Goal: Information Seeking & Learning: Learn about a topic

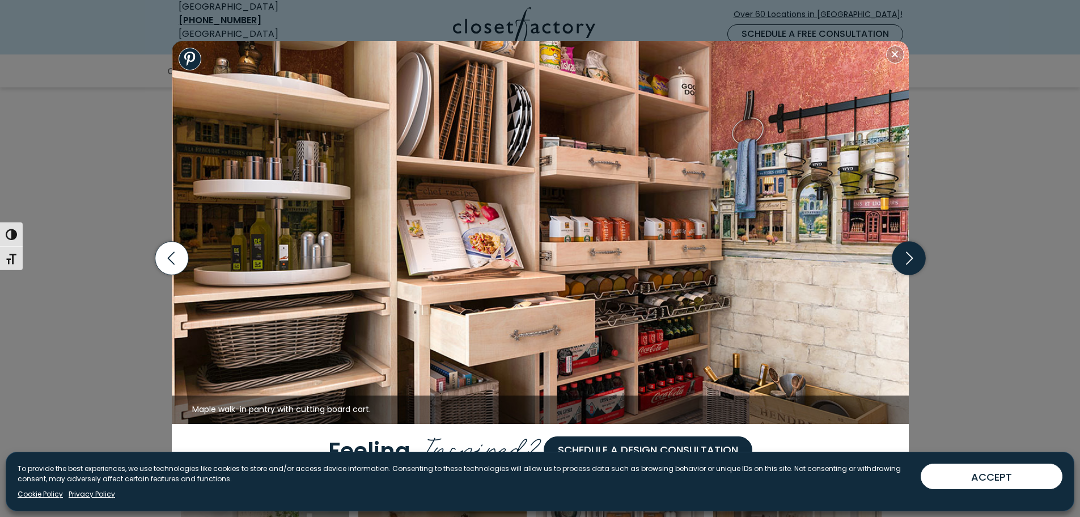
click at [914, 258] on icon "button" at bounding box center [908, 258] width 33 height 33
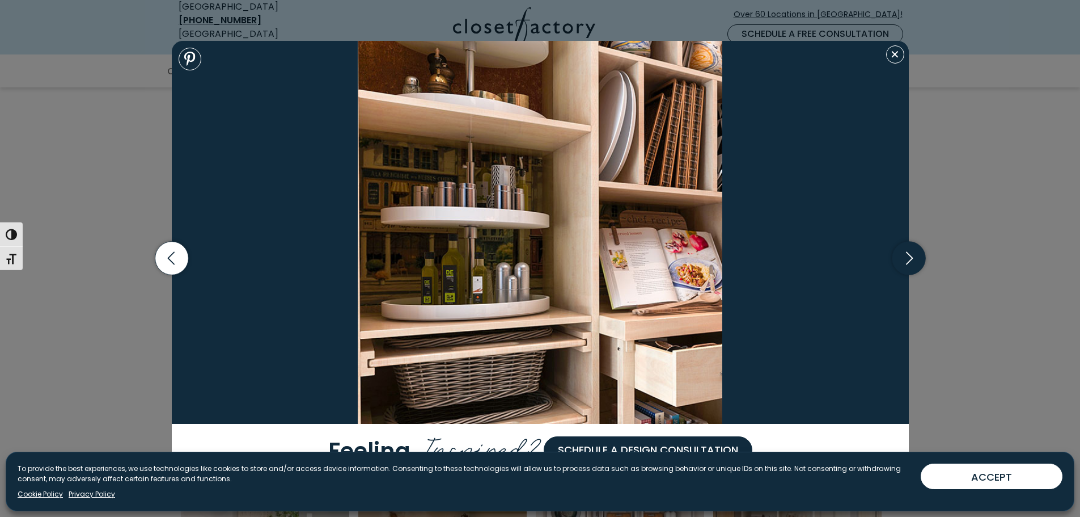
click at [913, 252] on icon "button" at bounding box center [908, 258] width 33 height 33
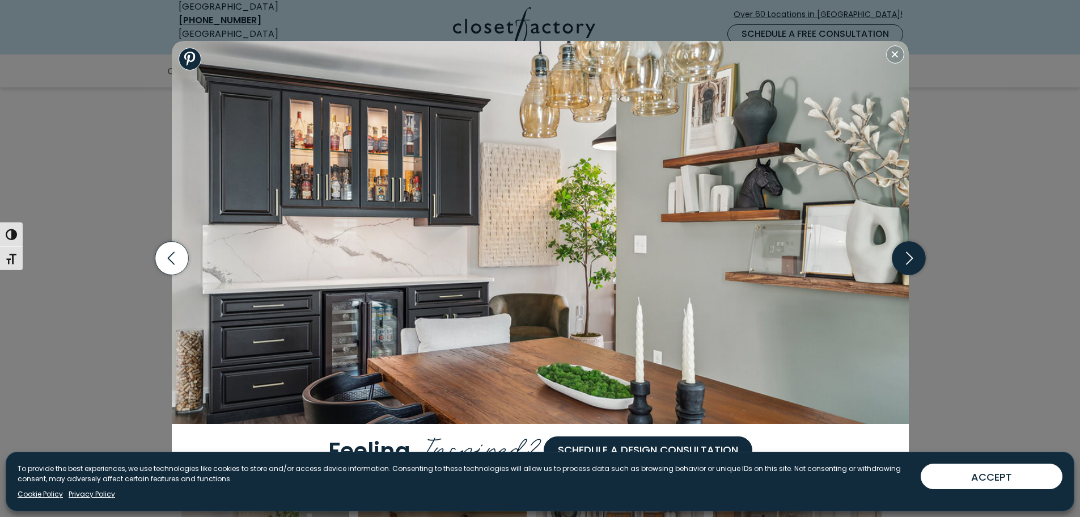
click at [910, 252] on icon "button" at bounding box center [908, 258] width 33 height 33
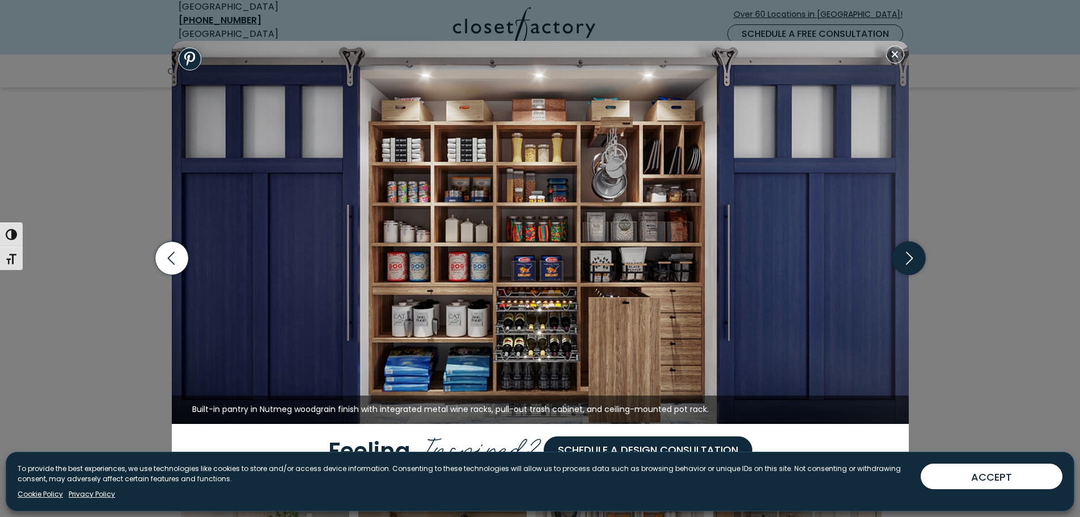
click at [910, 252] on icon "button" at bounding box center [908, 258] width 33 height 33
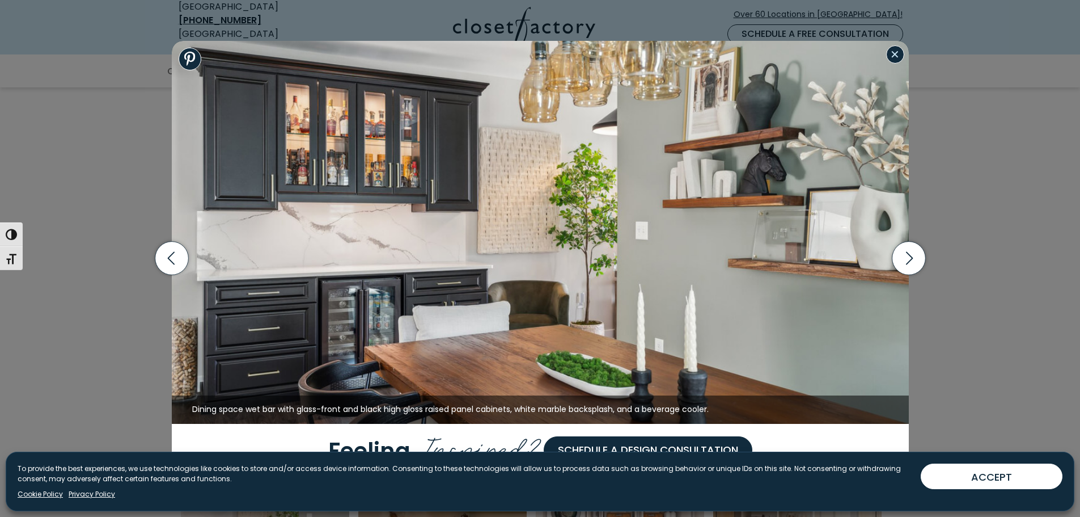
click at [894, 53] on button "Close modal" at bounding box center [895, 54] width 18 height 18
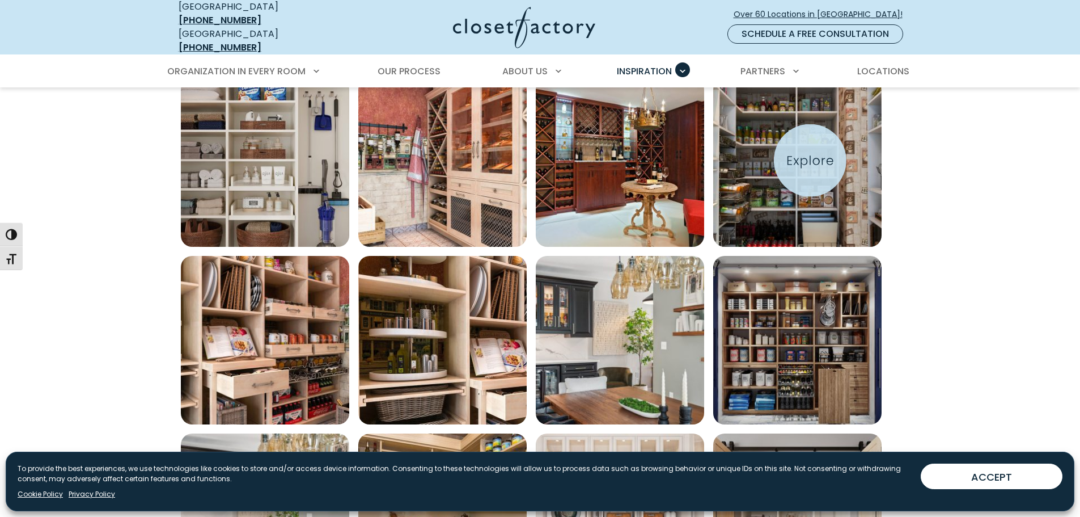
click at [809, 161] on img "Open inspiration gallery to preview enlarged image" at bounding box center [797, 162] width 168 height 168
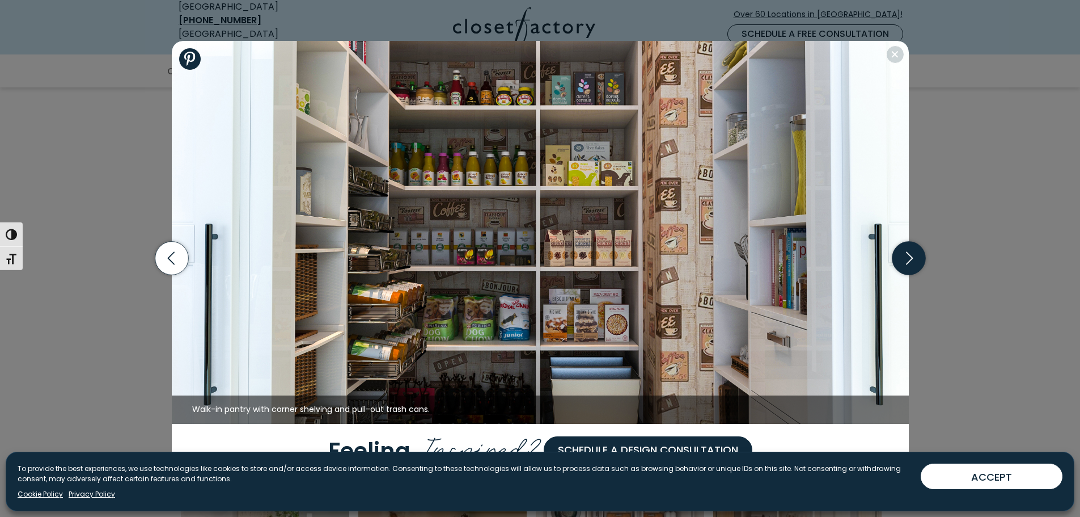
click at [899, 253] on icon "button" at bounding box center [908, 258] width 33 height 33
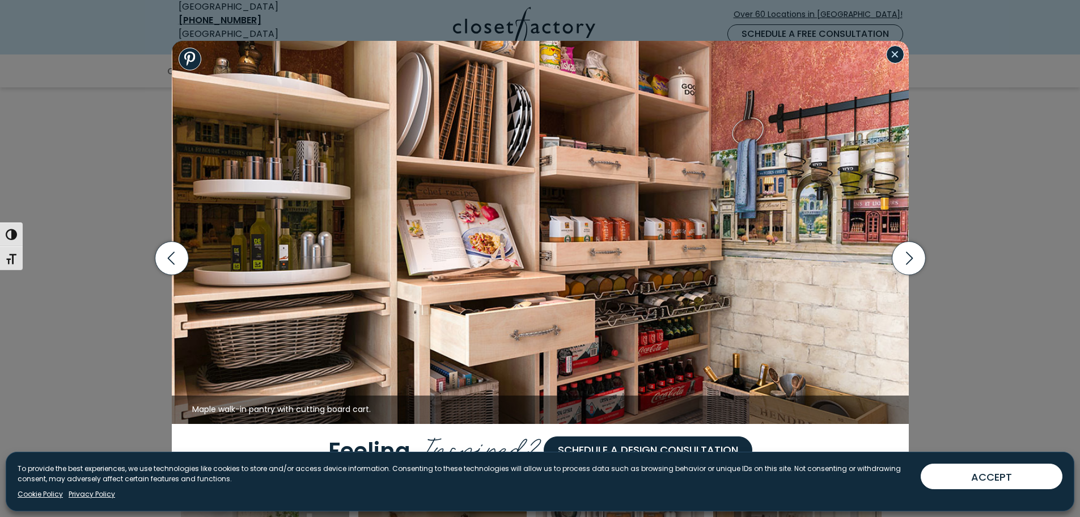
click at [898, 62] on button "Close modal" at bounding box center [895, 54] width 18 height 18
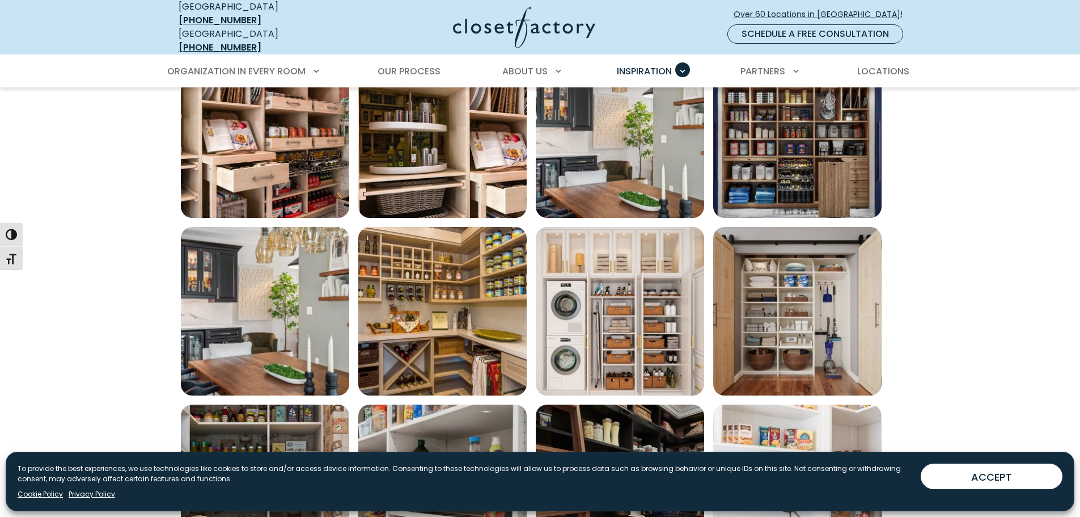
scroll to position [624, 0]
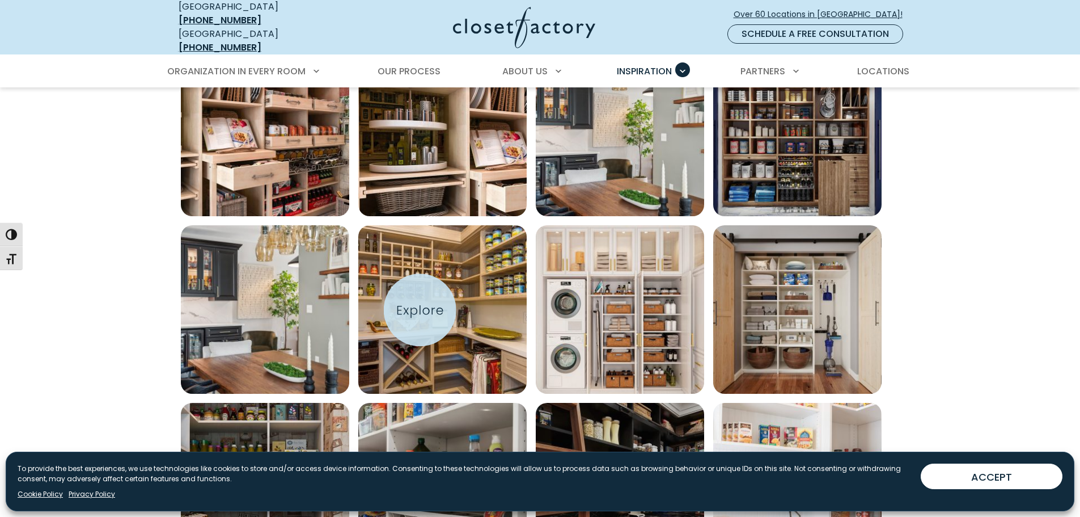
click at [436, 303] on img "Open inspiration gallery to preview enlarged image" at bounding box center [442, 309] width 168 height 168
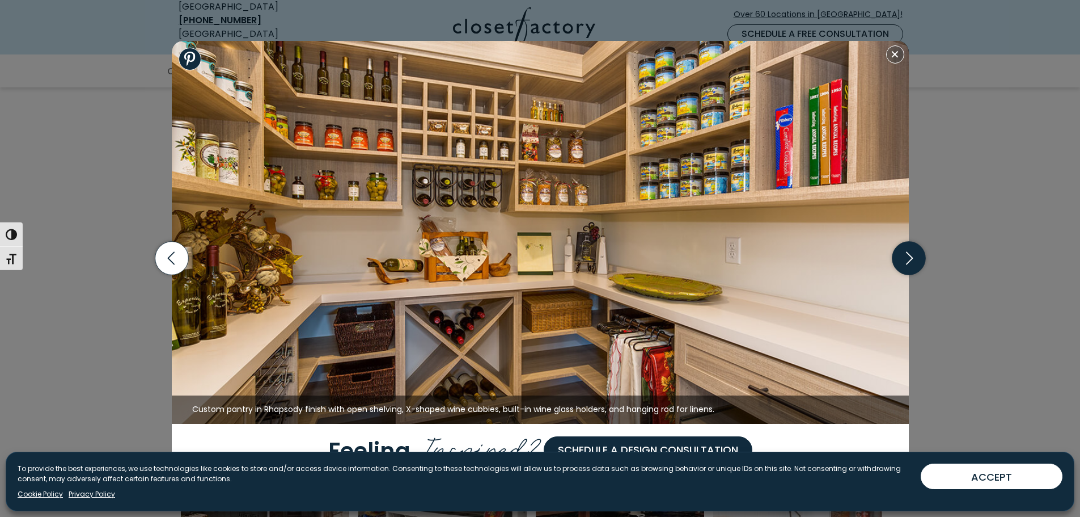
click at [914, 254] on icon "button" at bounding box center [908, 258] width 33 height 33
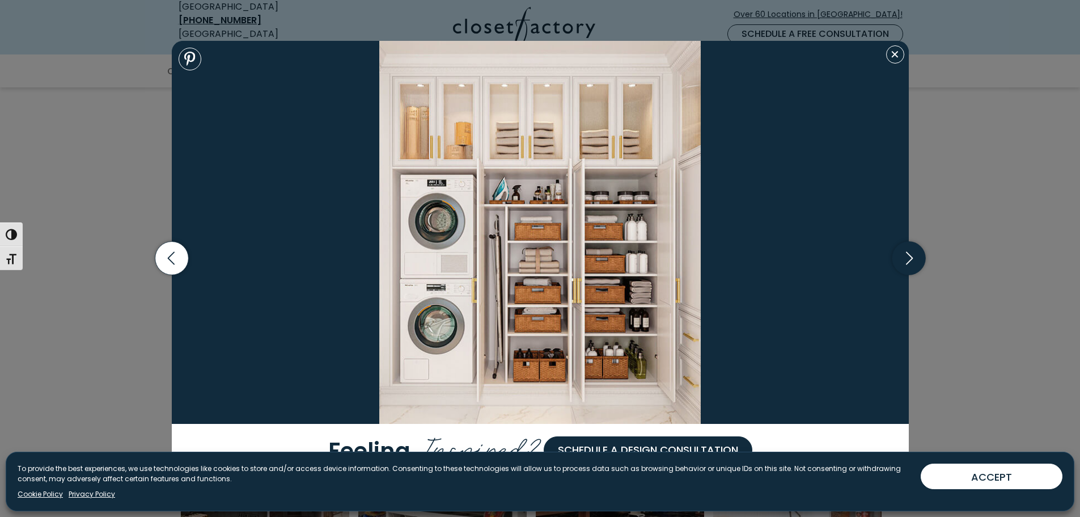
click at [913, 251] on icon "button" at bounding box center [908, 258] width 33 height 33
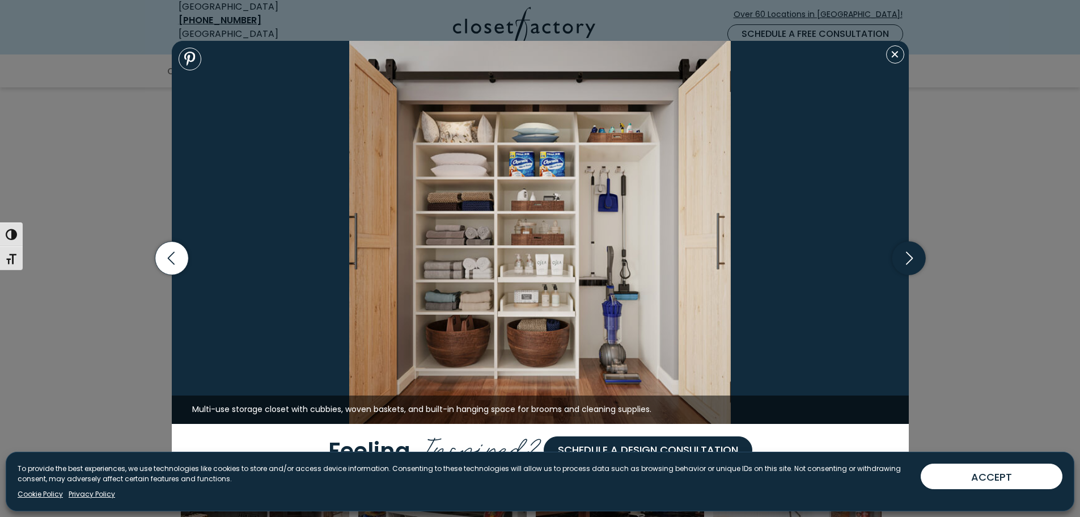
click at [910, 247] on icon "button" at bounding box center [908, 258] width 33 height 33
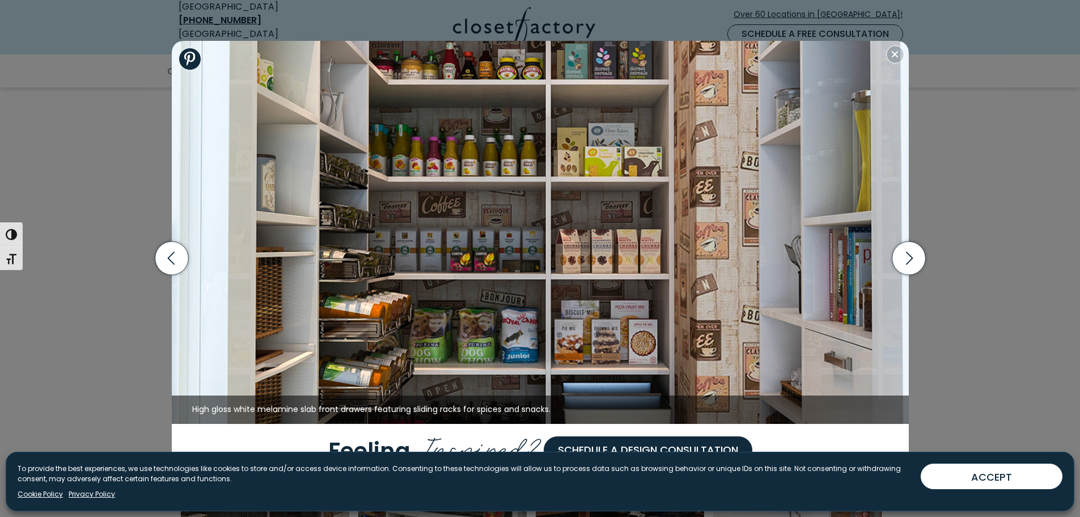
click at [891, 44] on img at bounding box center [540, 232] width 737 height 383
click at [901, 57] on button "Close modal" at bounding box center [895, 54] width 18 height 18
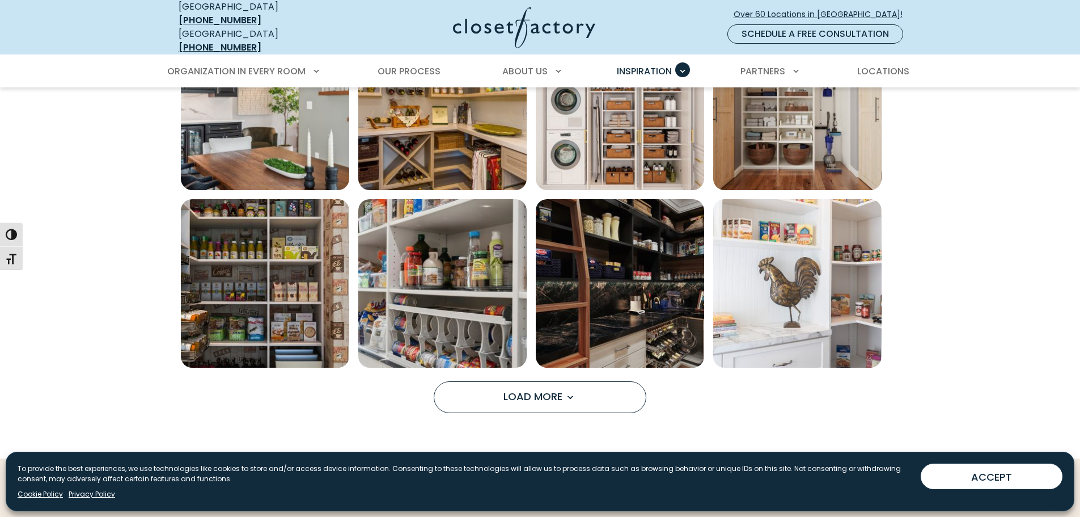
scroll to position [832, 0]
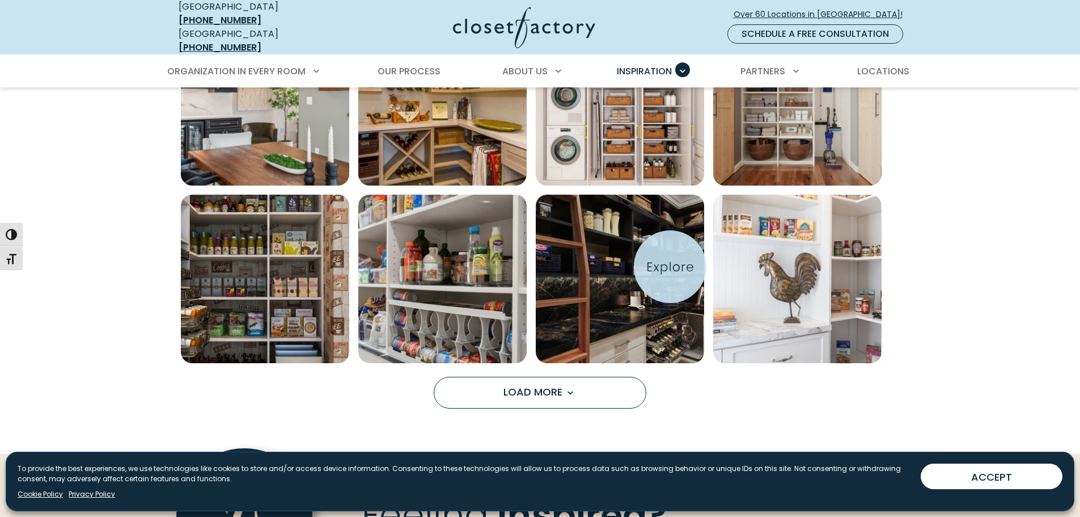
click at [670, 266] on img "Open inspiration gallery to preview enlarged image" at bounding box center [620, 279] width 168 height 168
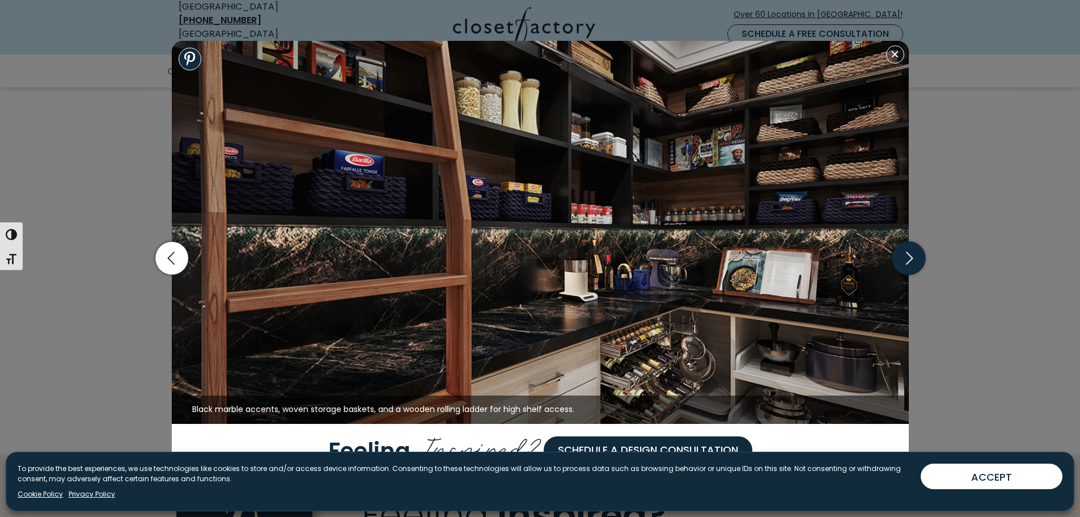
click at [909, 253] on icon "button" at bounding box center [908, 258] width 33 height 33
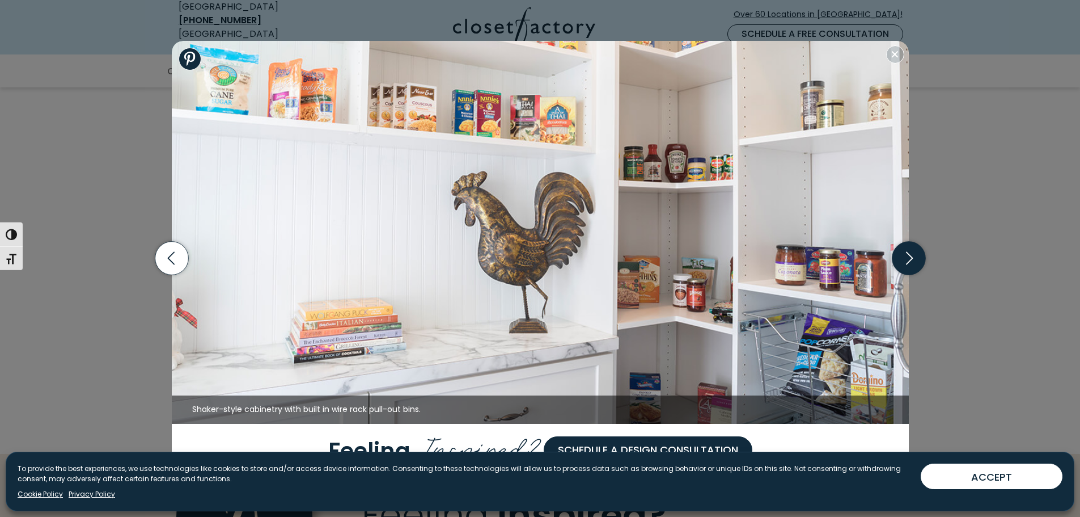
click at [909, 252] on icon "button" at bounding box center [908, 258] width 33 height 33
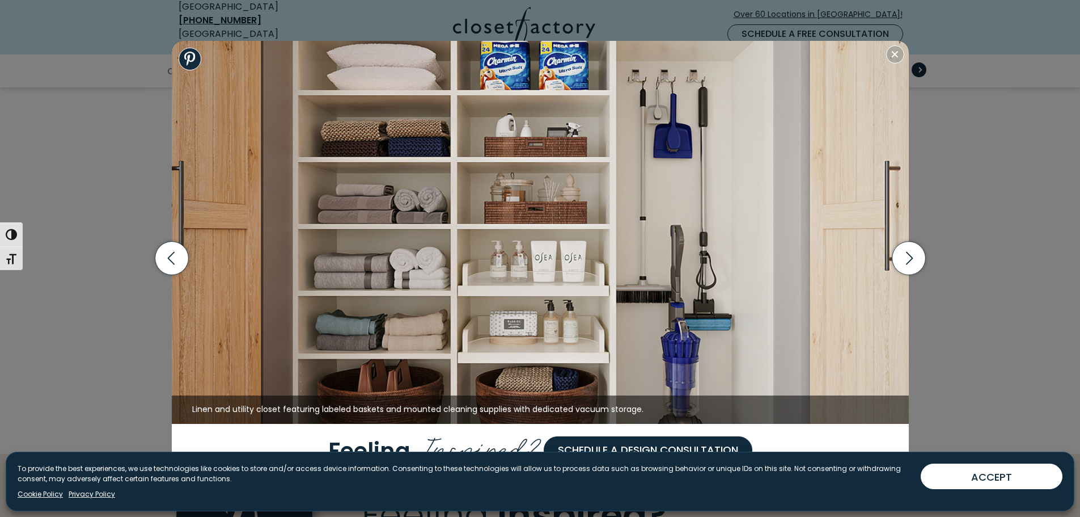
click at [897, 47] on button "Close modal" at bounding box center [895, 54] width 18 height 18
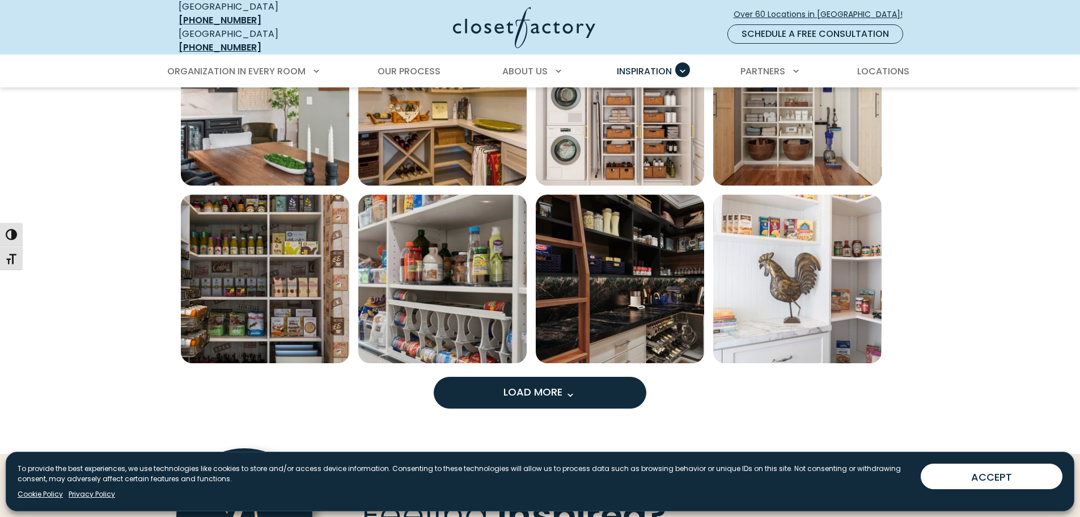
click at [554, 377] on button "Load More" at bounding box center [540, 393] width 213 height 32
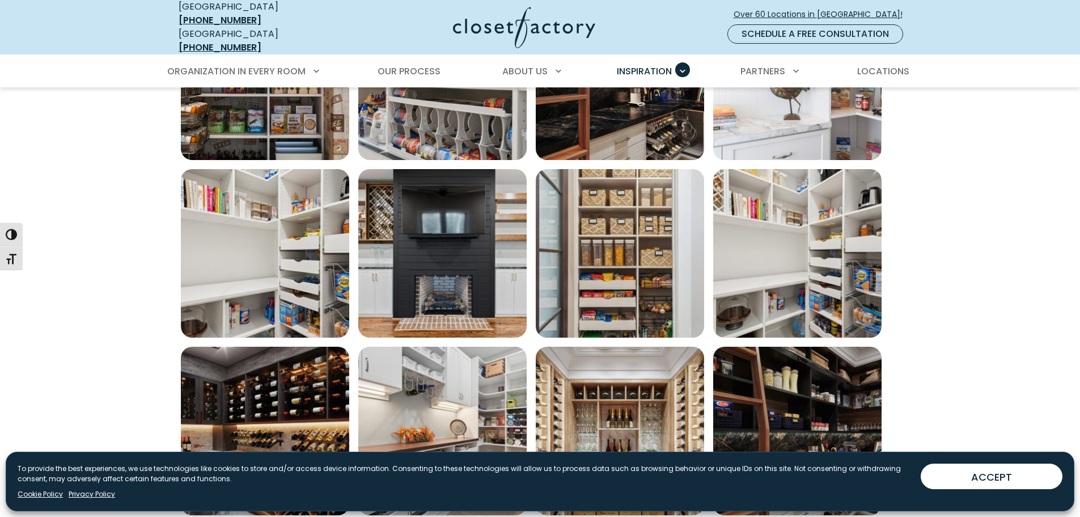
scroll to position [1040, 0]
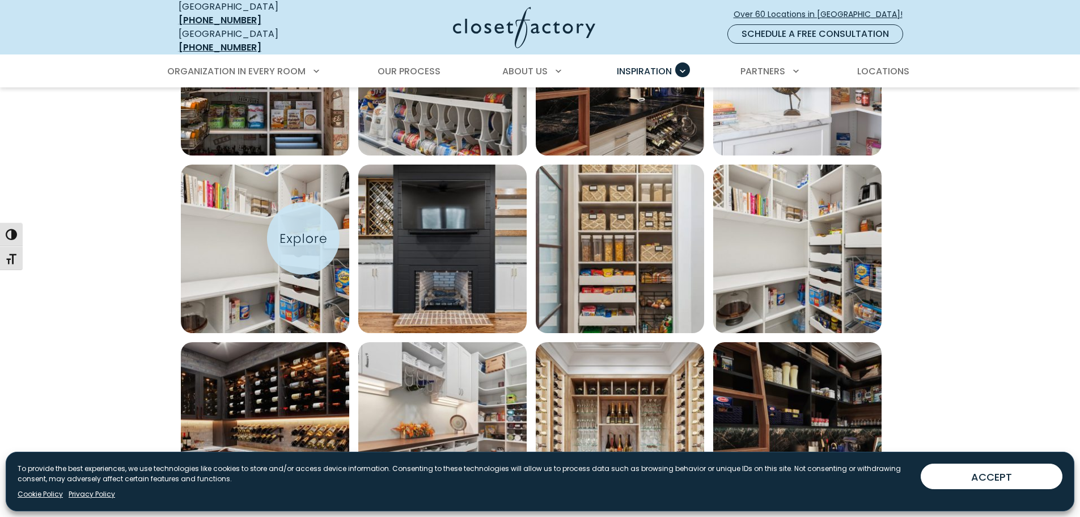
click at [303, 239] on img "Open inspiration gallery to preview enlarged image" at bounding box center [265, 248] width 168 height 168
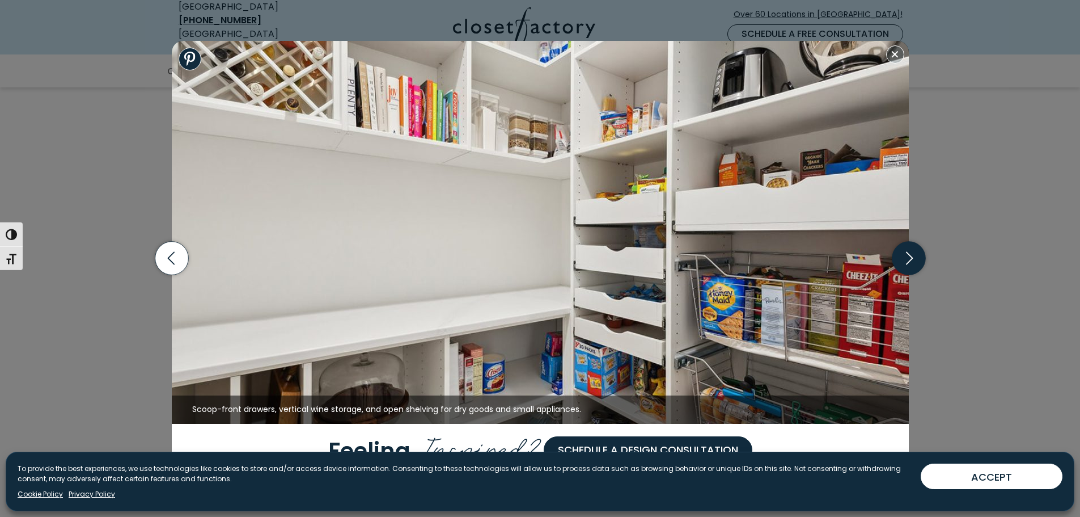
click at [915, 262] on icon "button" at bounding box center [908, 258] width 33 height 33
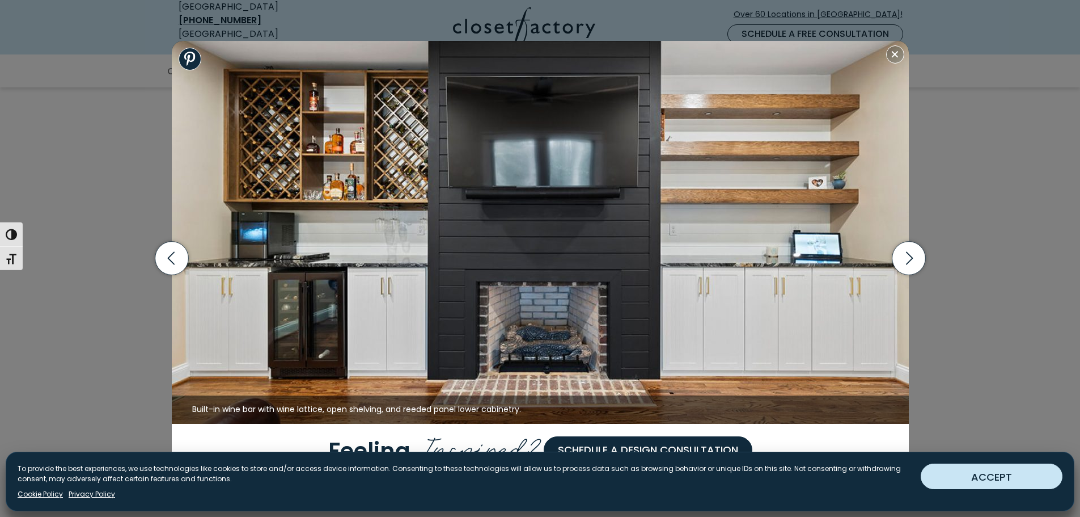
click at [987, 475] on button "ACCEPT" at bounding box center [992, 476] width 142 height 26
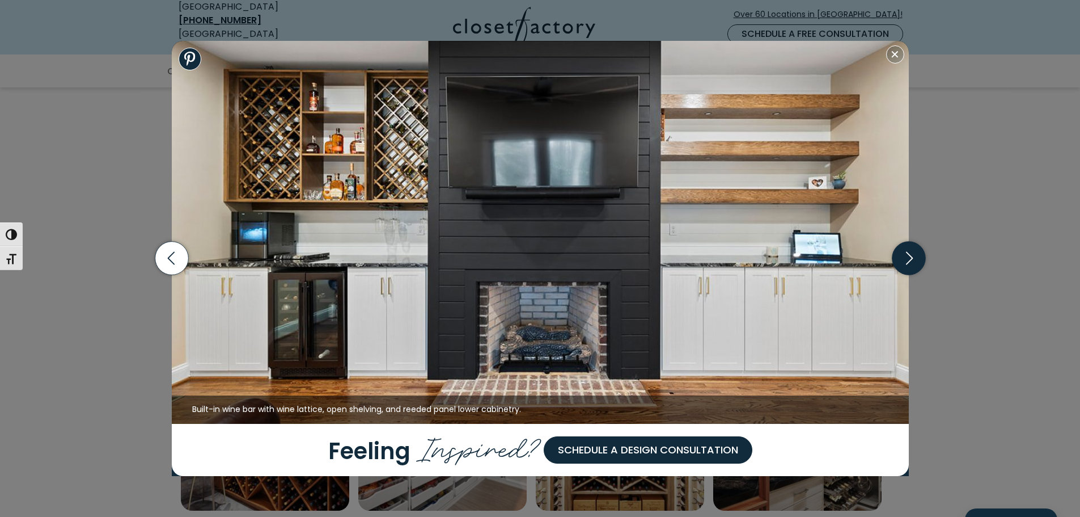
click at [915, 252] on icon "button" at bounding box center [908, 258] width 33 height 33
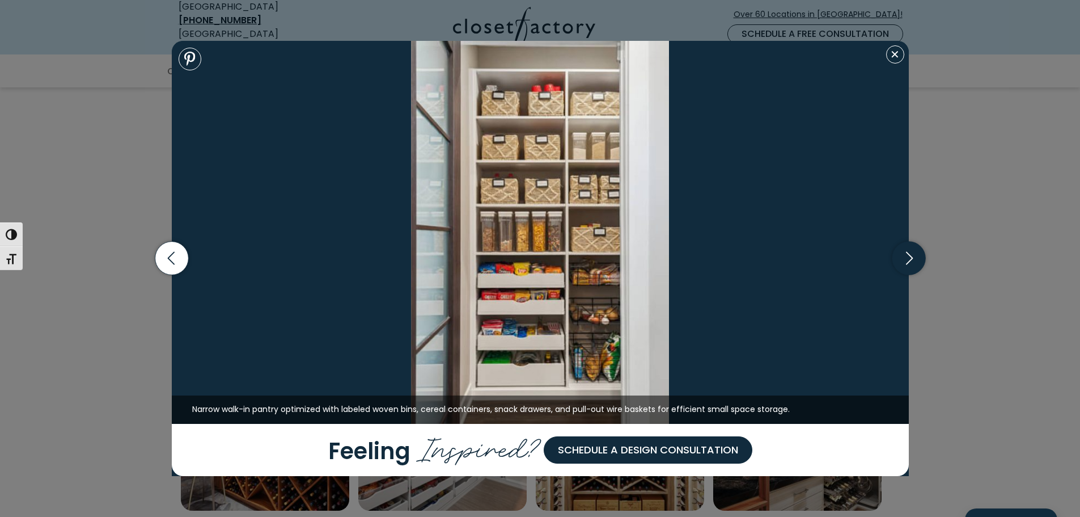
click at [915, 252] on icon "button" at bounding box center [908, 258] width 33 height 33
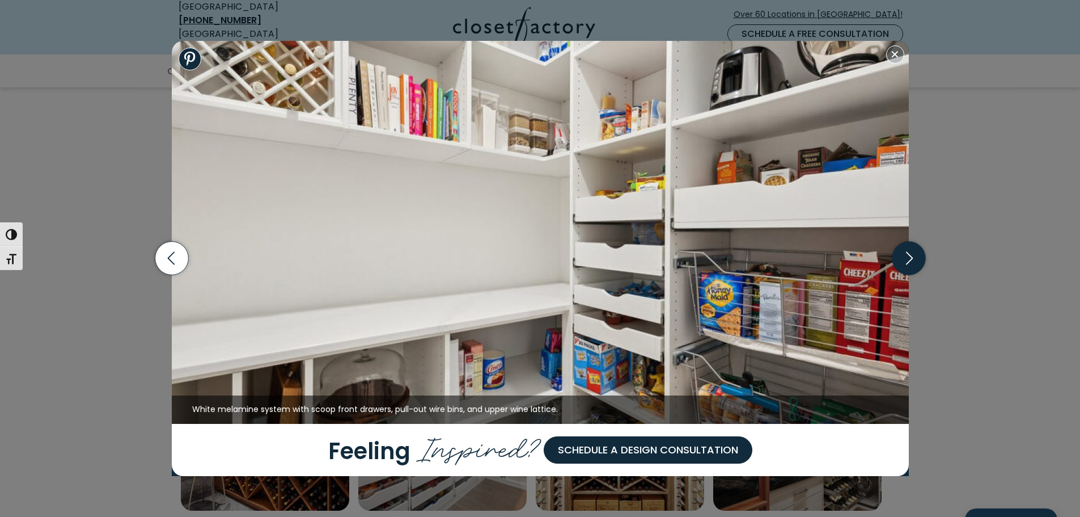
click at [915, 252] on icon "button" at bounding box center [908, 258] width 33 height 33
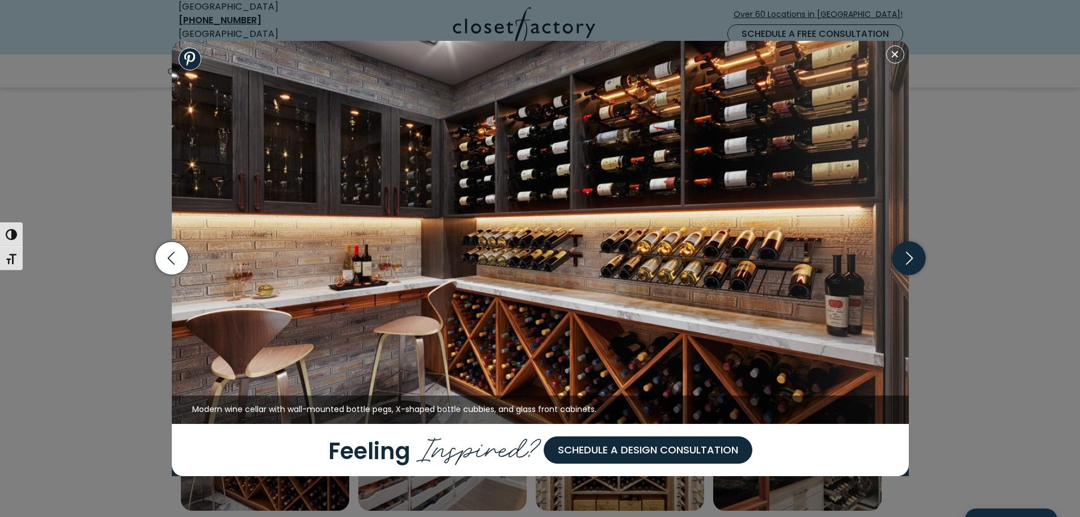
click at [915, 252] on icon "button" at bounding box center [908, 258] width 33 height 33
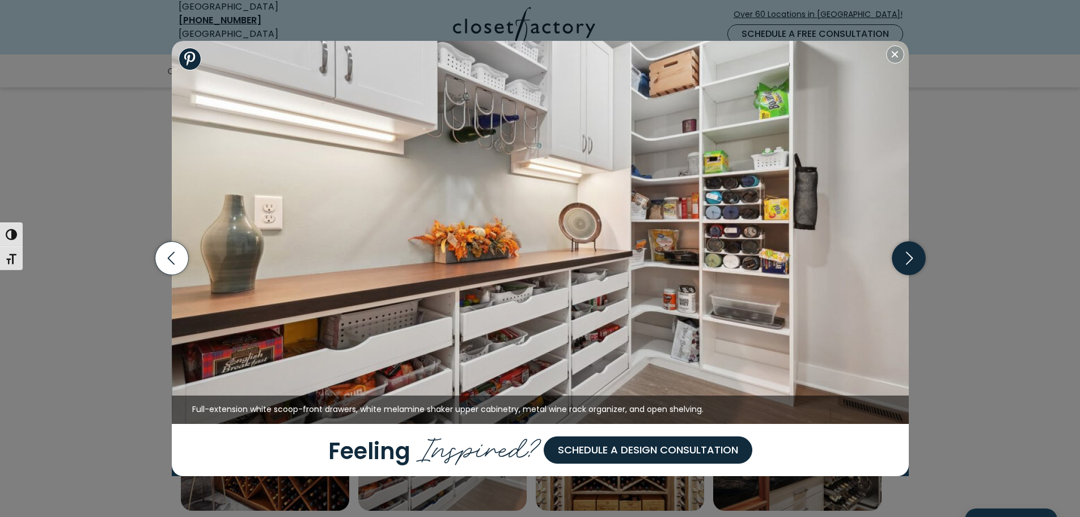
click at [915, 252] on icon "button" at bounding box center [908, 258] width 33 height 33
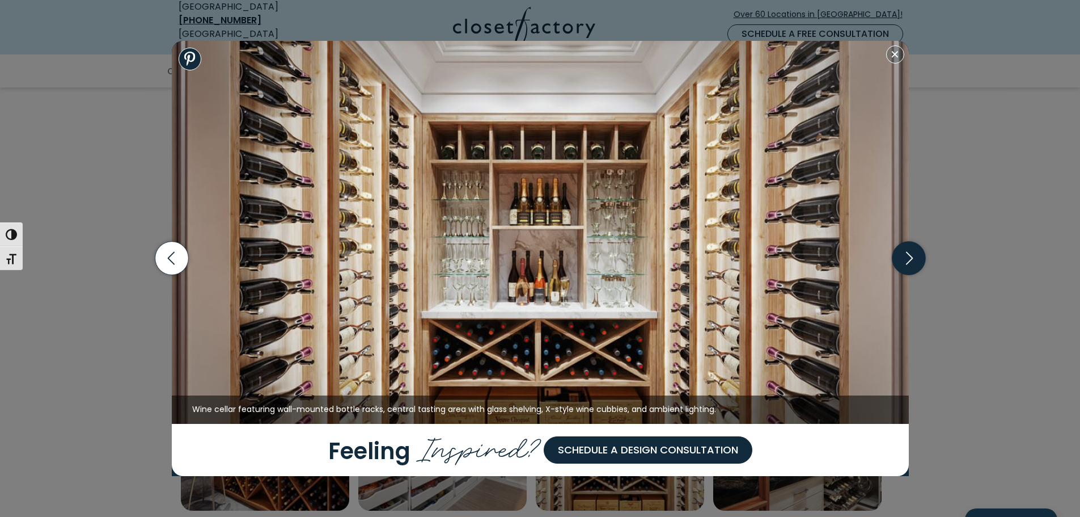
click at [914, 251] on icon "button" at bounding box center [908, 258] width 33 height 33
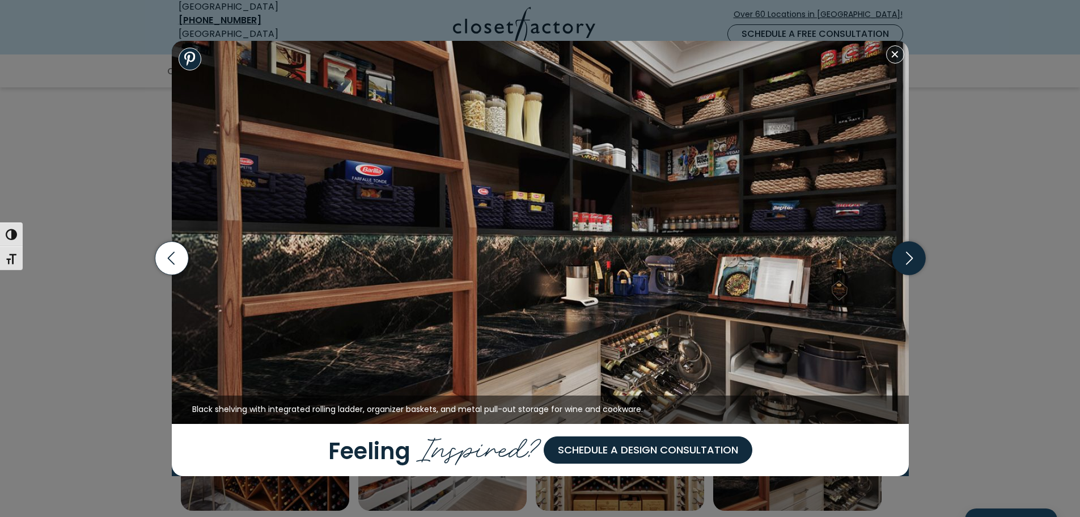
click at [914, 251] on icon "button" at bounding box center [908, 258] width 33 height 33
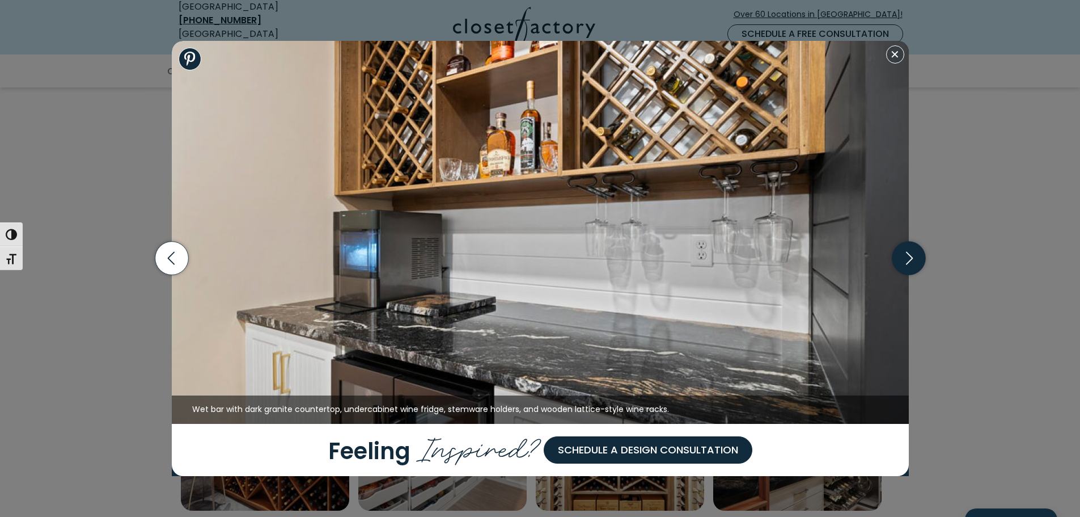
click at [909, 251] on icon "button" at bounding box center [908, 258] width 33 height 33
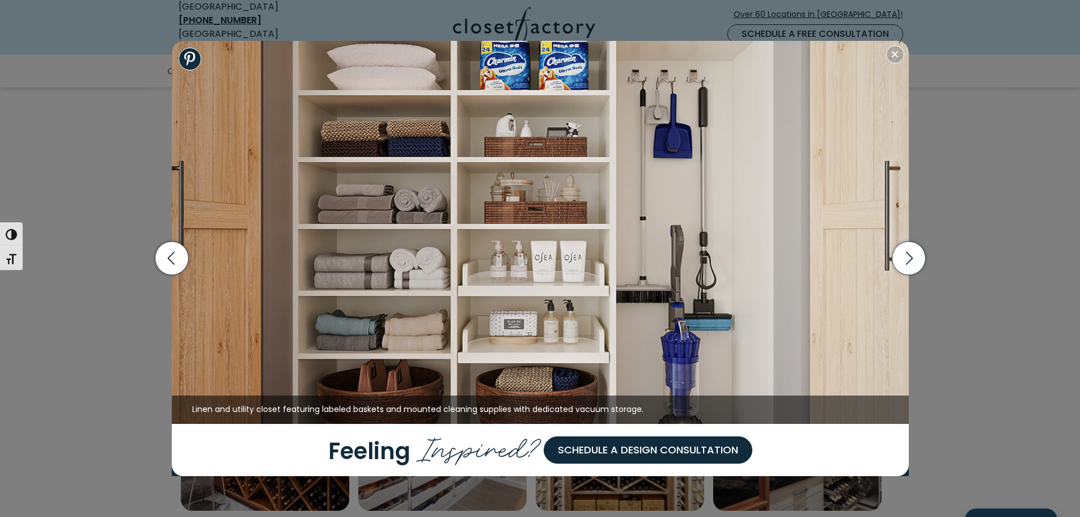
click at [902, 62] on img at bounding box center [540, 232] width 737 height 383
click at [895, 51] on button "Close modal" at bounding box center [895, 54] width 18 height 18
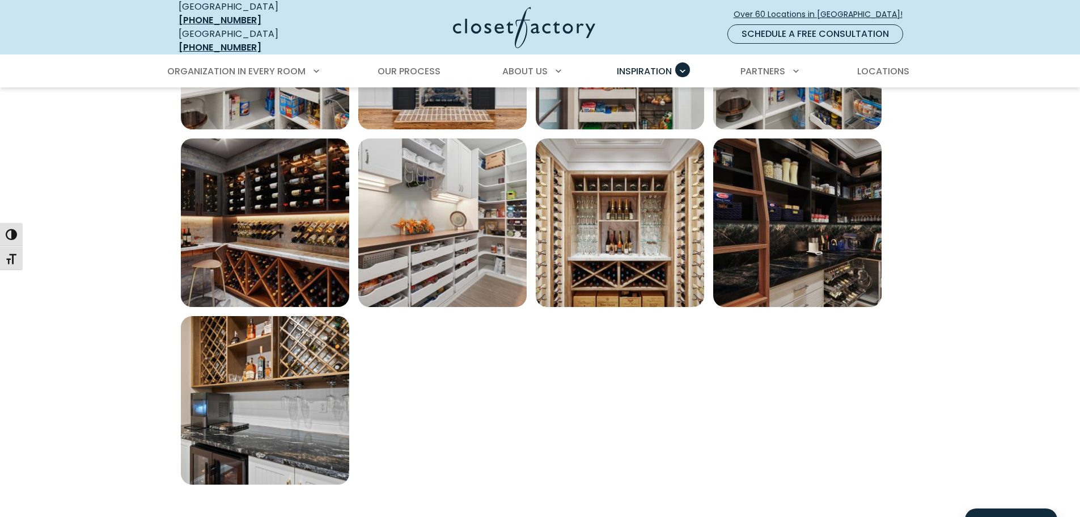
scroll to position [1248, 0]
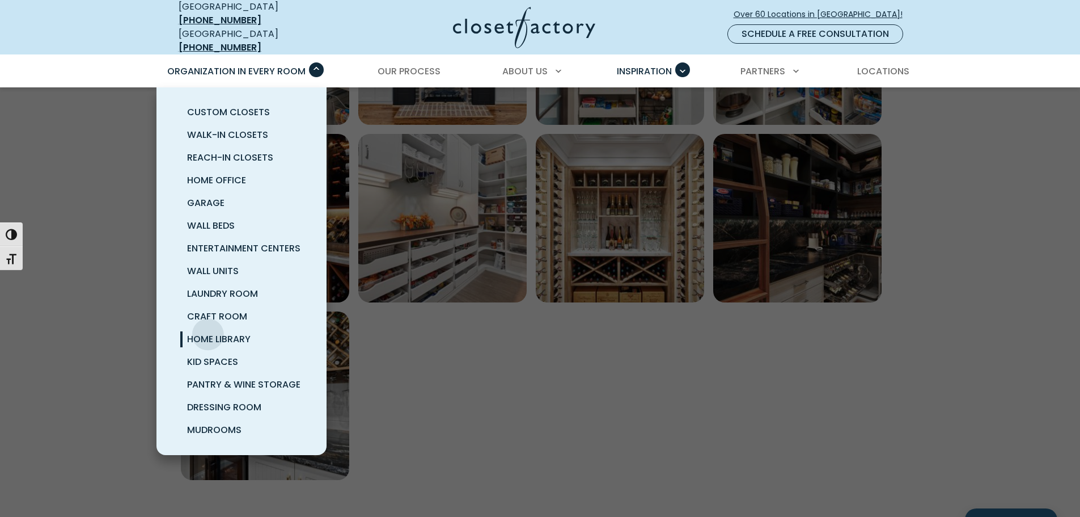
click at [208, 332] on span "Home Library" at bounding box center [219, 338] width 64 height 13
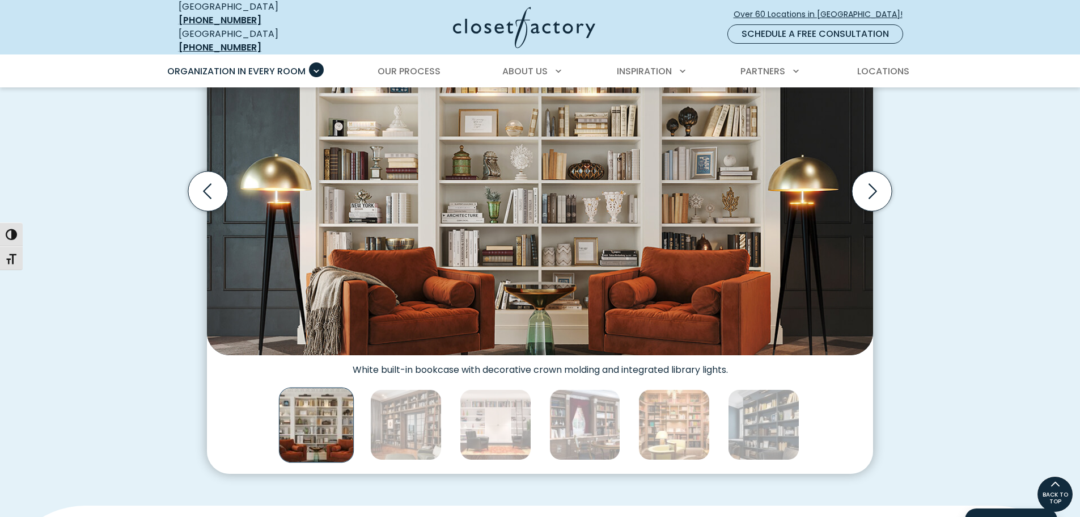
scroll to position [208, 0]
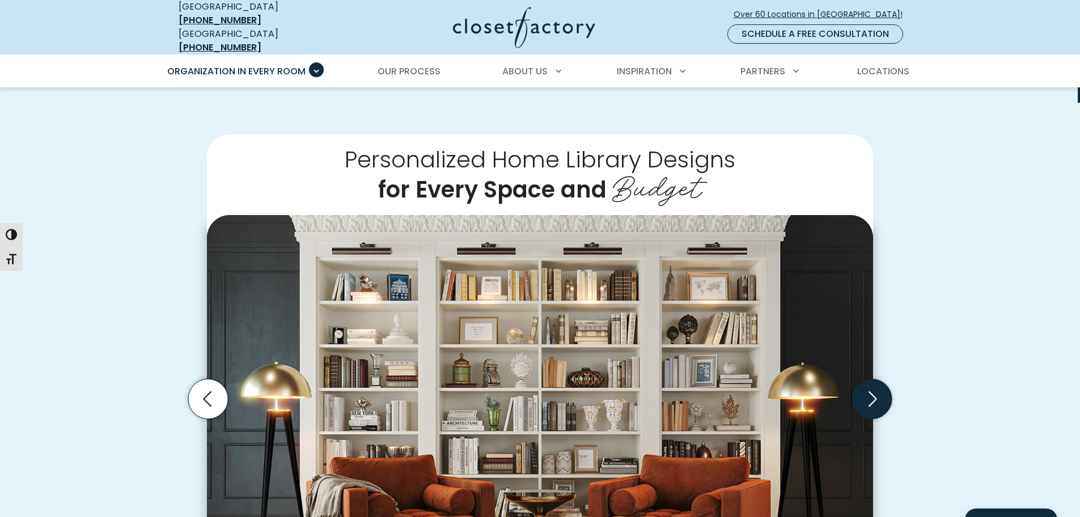
click at [876, 385] on icon "Next slide" at bounding box center [872, 399] width 40 height 40
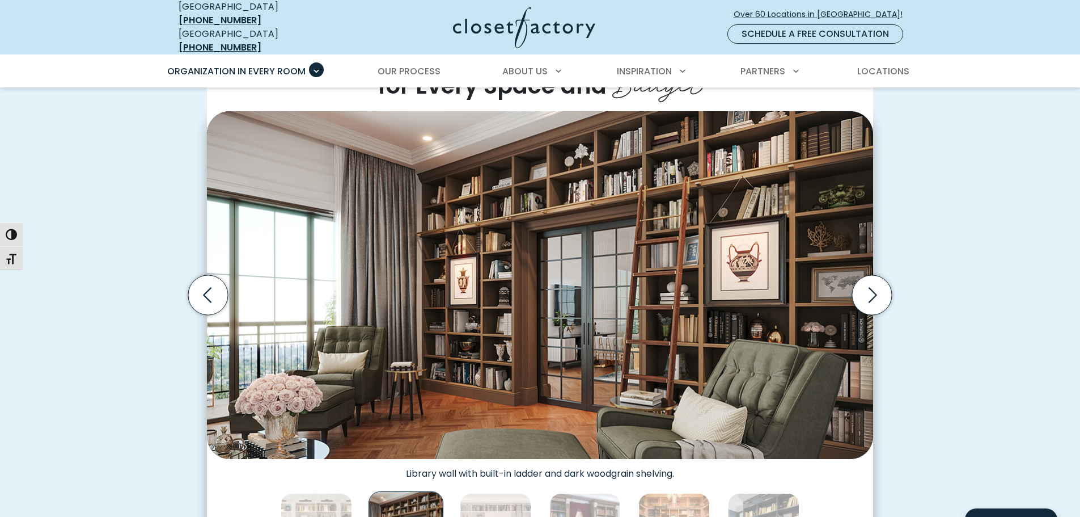
scroll to position [327, 0]
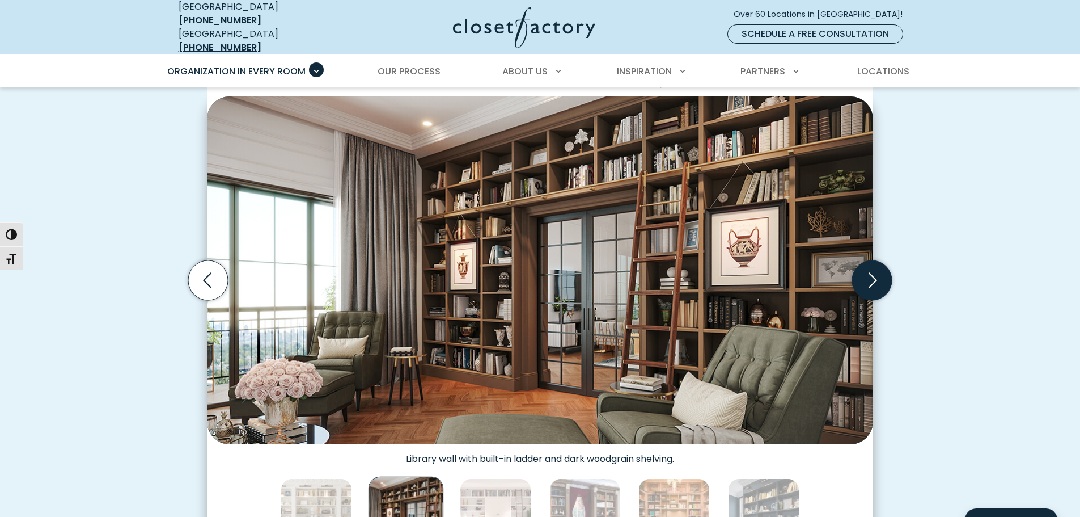
click at [881, 268] on icon "Next slide" at bounding box center [872, 280] width 40 height 40
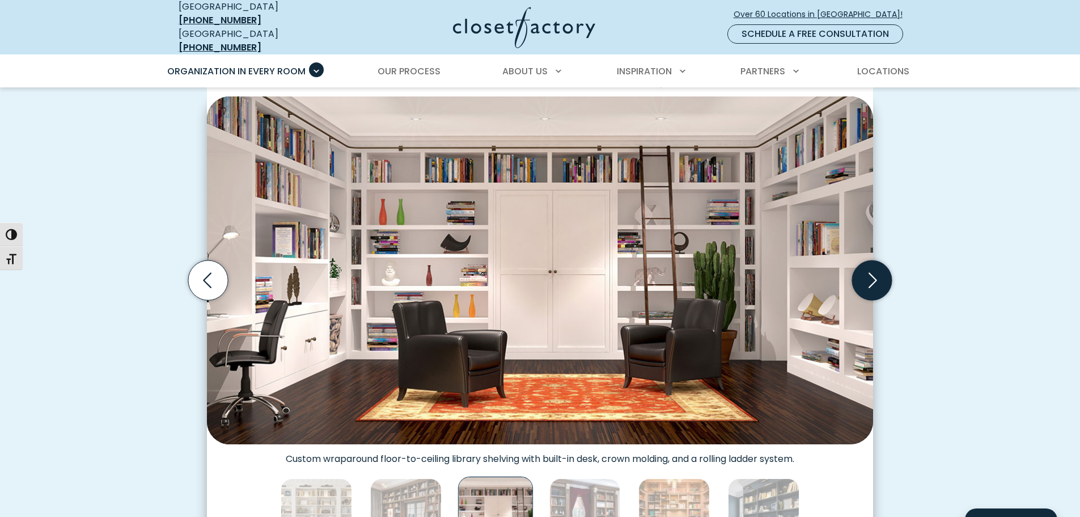
click at [875, 266] on icon "Next slide" at bounding box center [872, 280] width 40 height 40
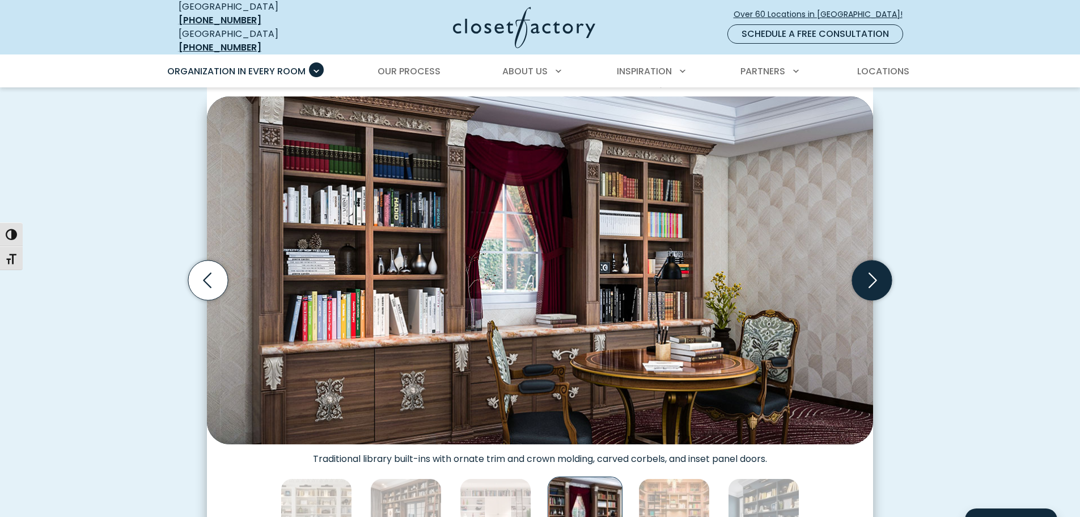
click at [875, 266] on icon "Next slide" at bounding box center [872, 280] width 40 height 40
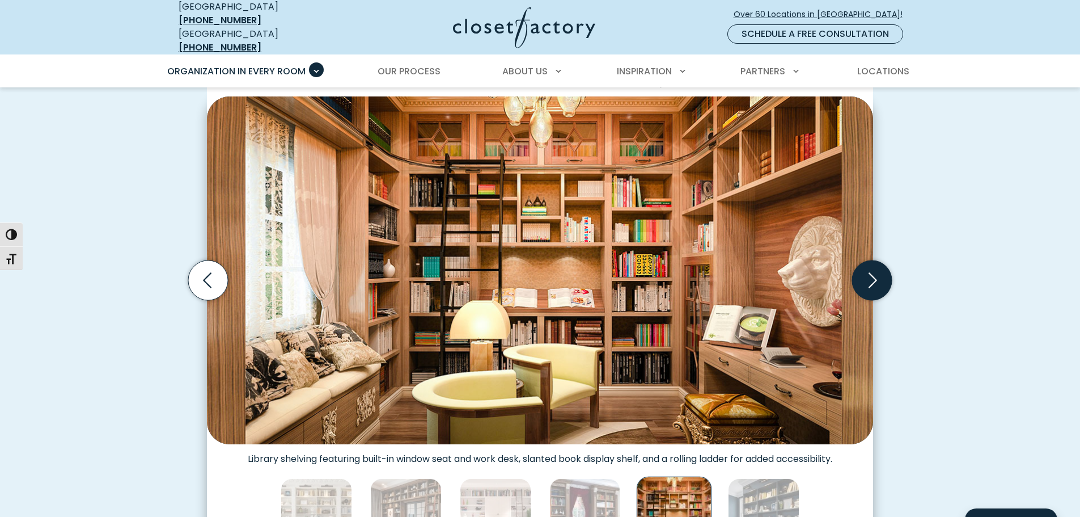
click at [875, 266] on icon "Next slide" at bounding box center [872, 280] width 40 height 40
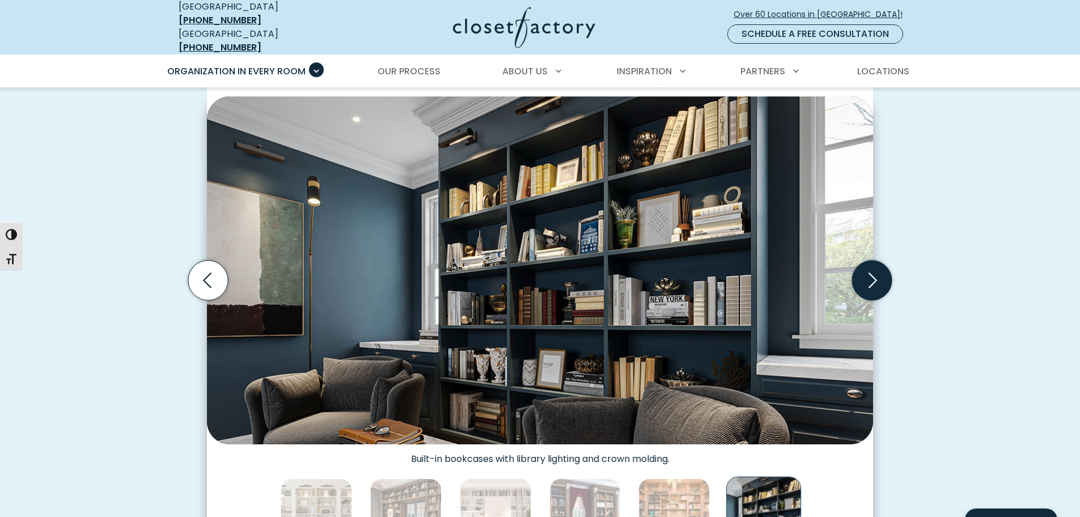
click at [875, 266] on icon "Next slide" at bounding box center [872, 280] width 40 height 40
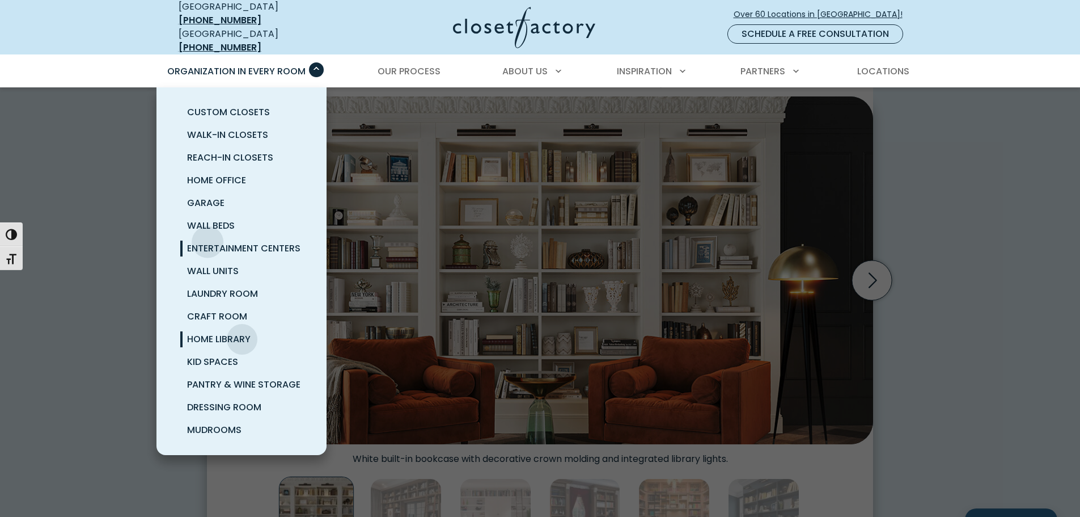
click at [208, 242] on span "Entertainment Centers" at bounding box center [243, 248] width 113 height 13
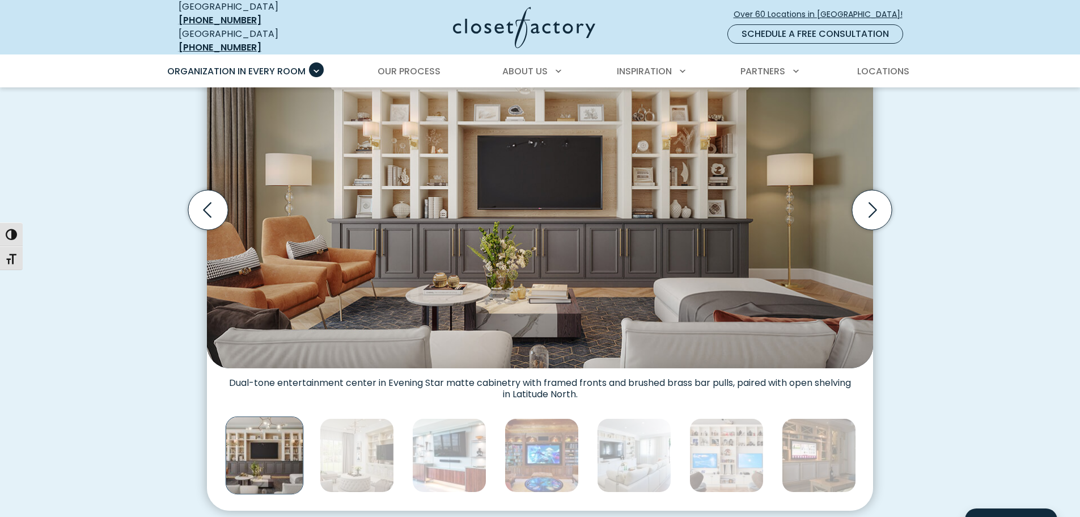
scroll to position [416, 0]
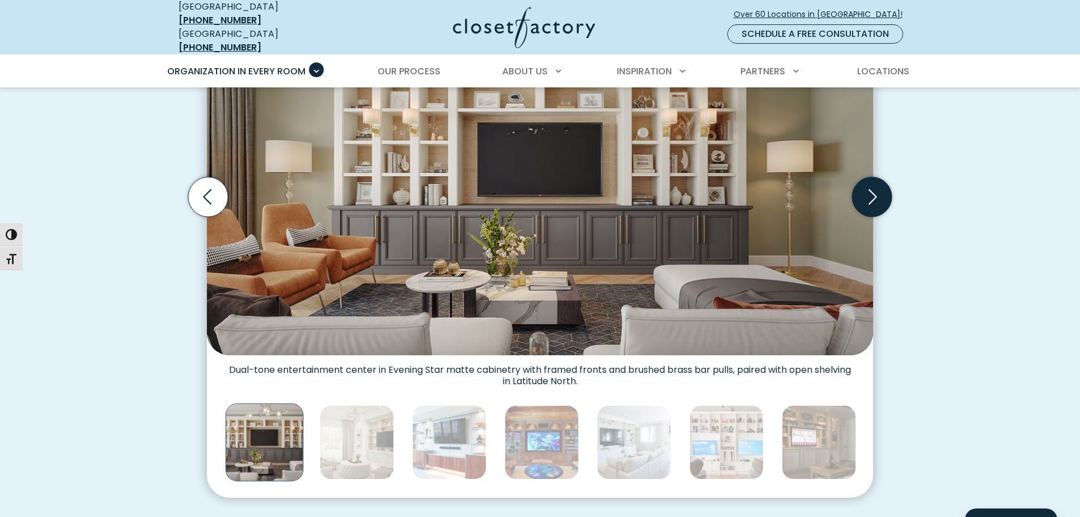
click at [876, 189] on icon "Next slide" at bounding box center [873, 196] width 9 height 15
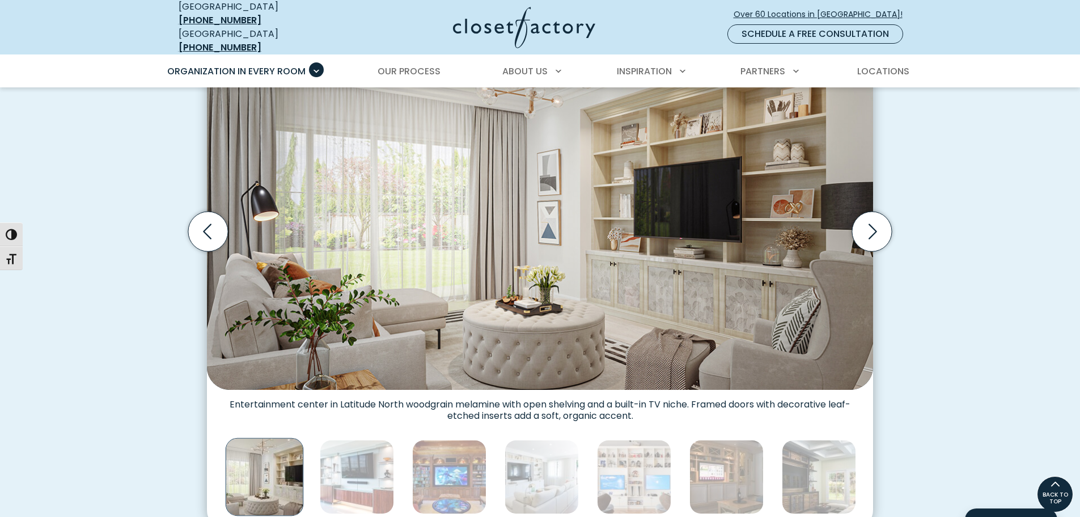
scroll to position [376, 0]
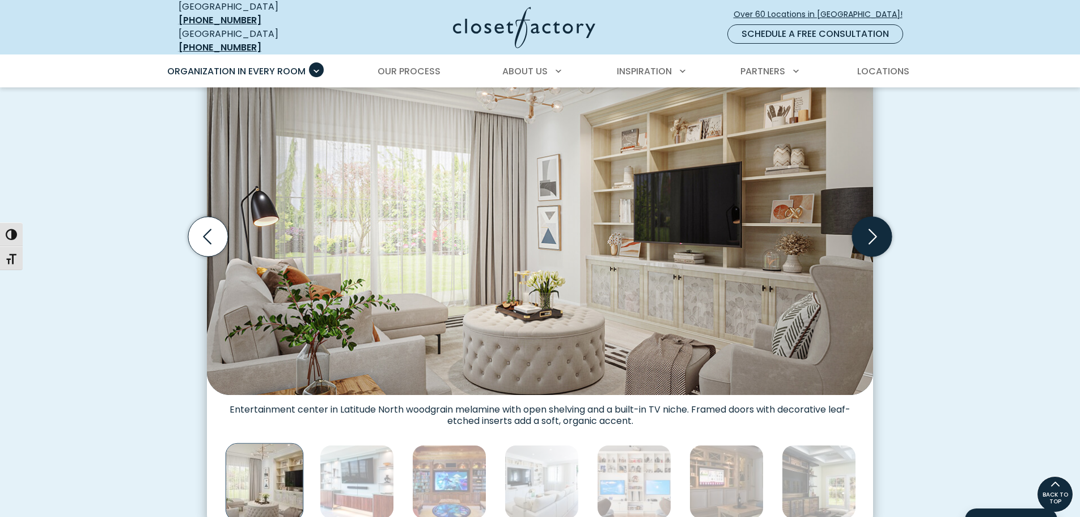
click at [877, 225] on icon "Next slide" at bounding box center [872, 237] width 40 height 40
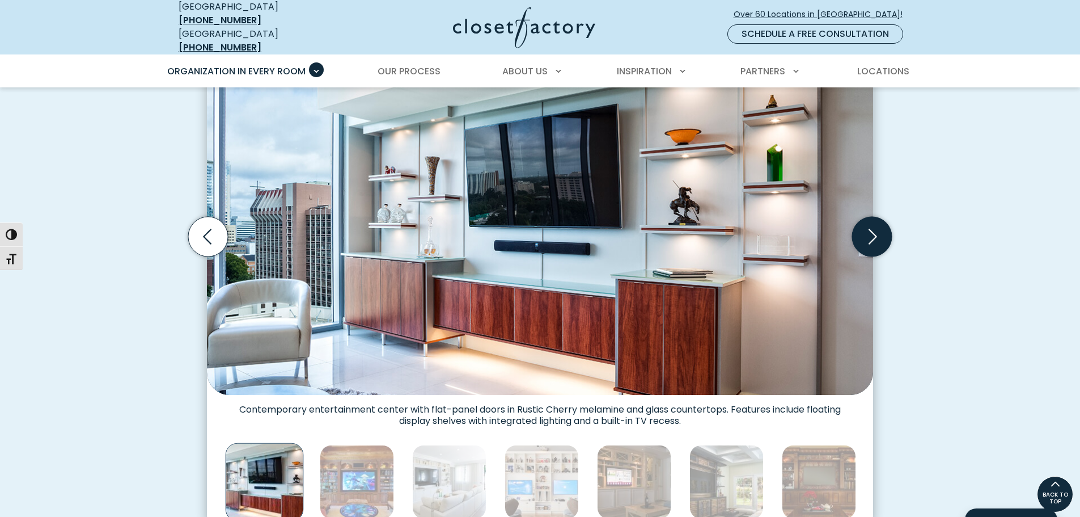
click at [876, 225] on icon "Next slide" at bounding box center [872, 237] width 40 height 40
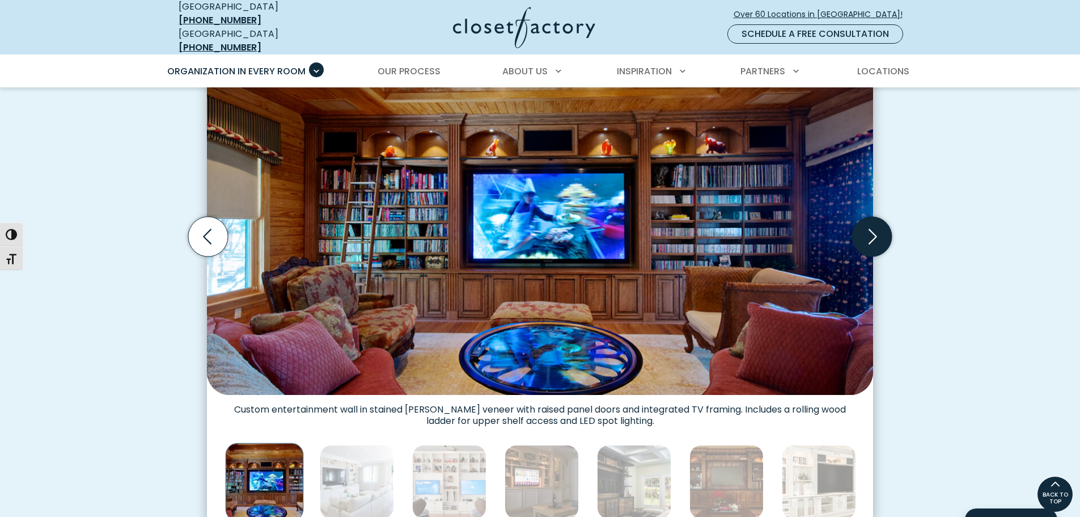
click at [868, 217] on icon "Next slide" at bounding box center [872, 237] width 40 height 40
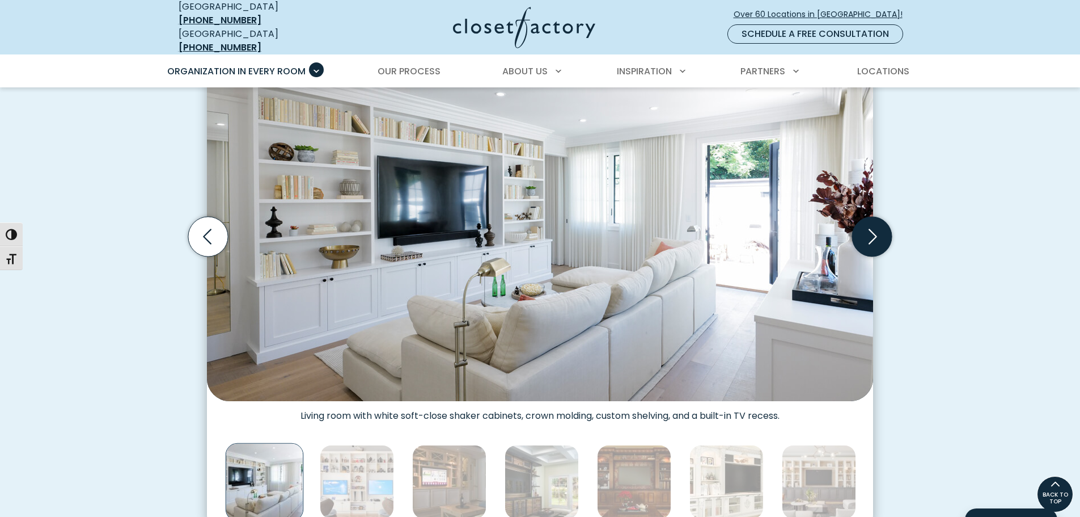
click at [868, 217] on icon "Next slide" at bounding box center [872, 237] width 40 height 40
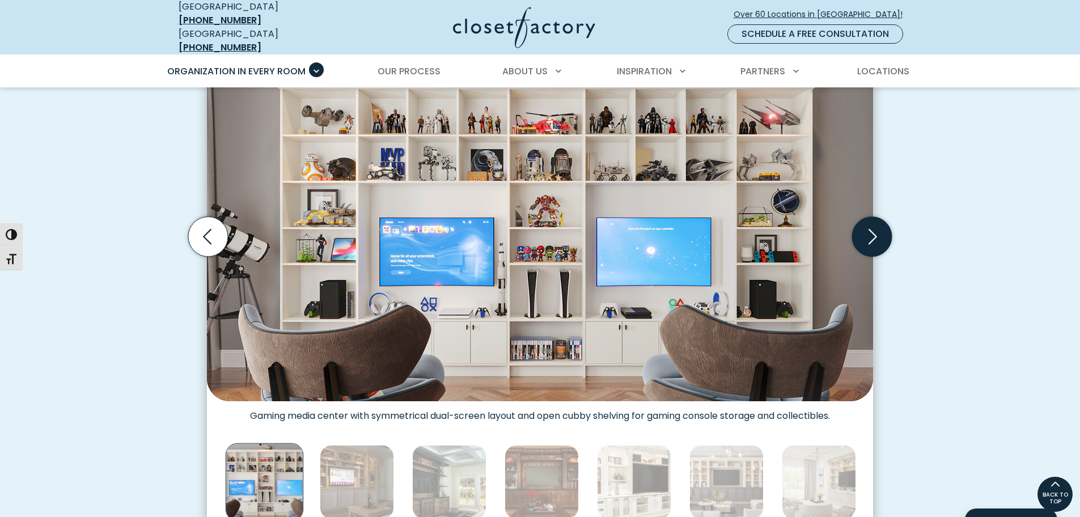
click at [868, 217] on icon "Next slide" at bounding box center [872, 237] width 40 height 40
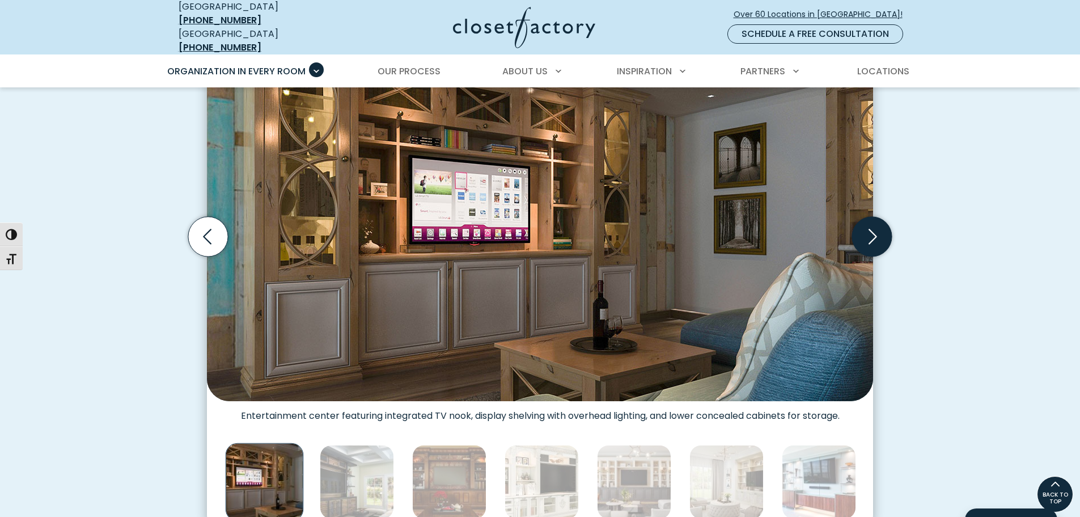
click at [870, 217] on icon "Next slide" at bounding box center [872, 237] width 40 height 40
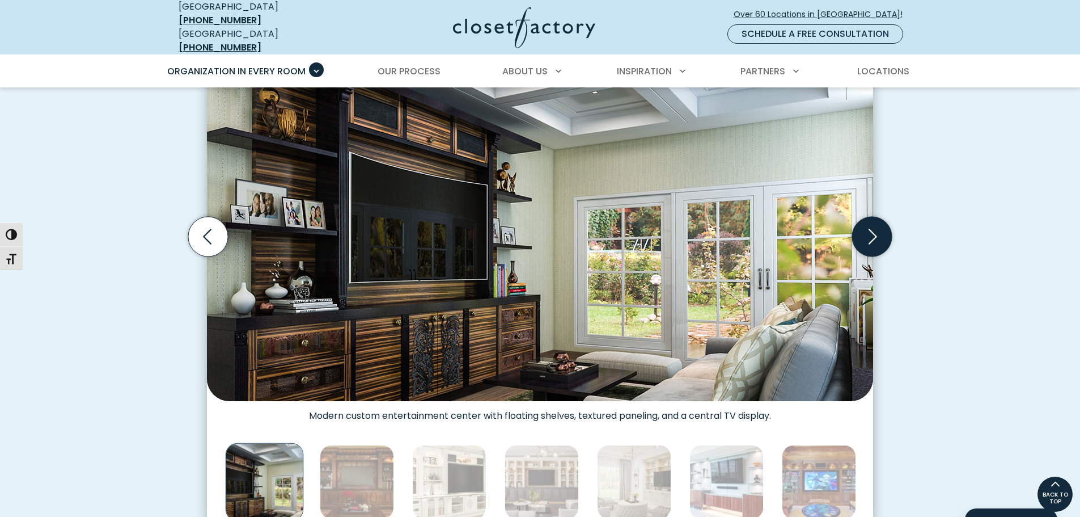
click at [870, 217] on icon "Next slide" at bounding box center [872, 237] width 40 height 40
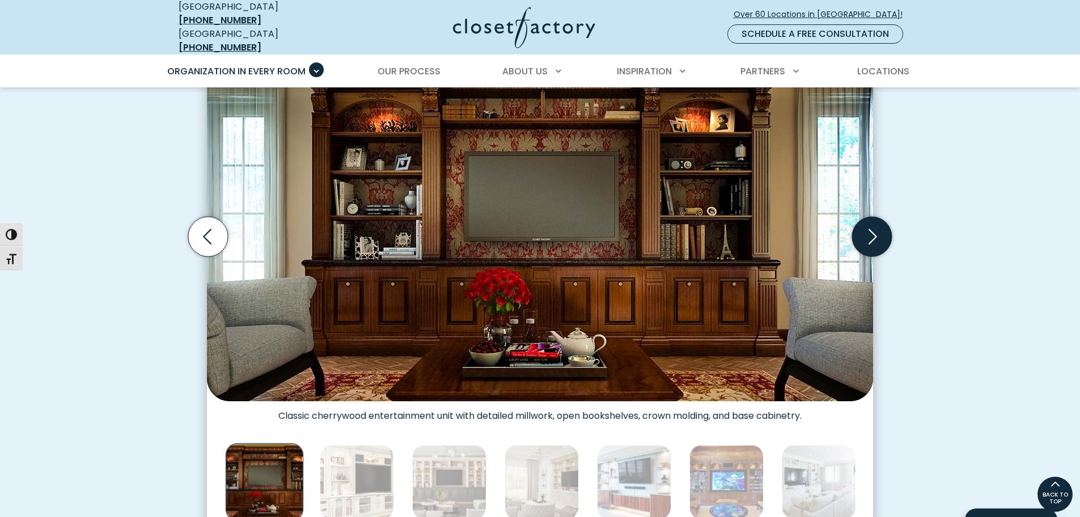
click at [870, 217] on icon "Next slide" at bounding box center [872, 237] width 40 height 40
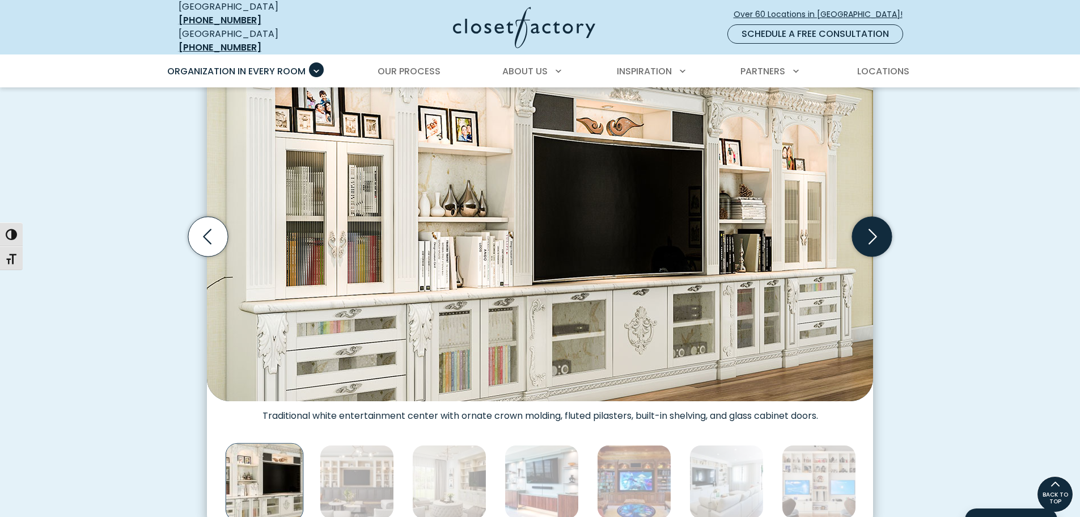
click at [870, 217] on icon "Next slide" at bounding box center [872, 237] width 40 height 40
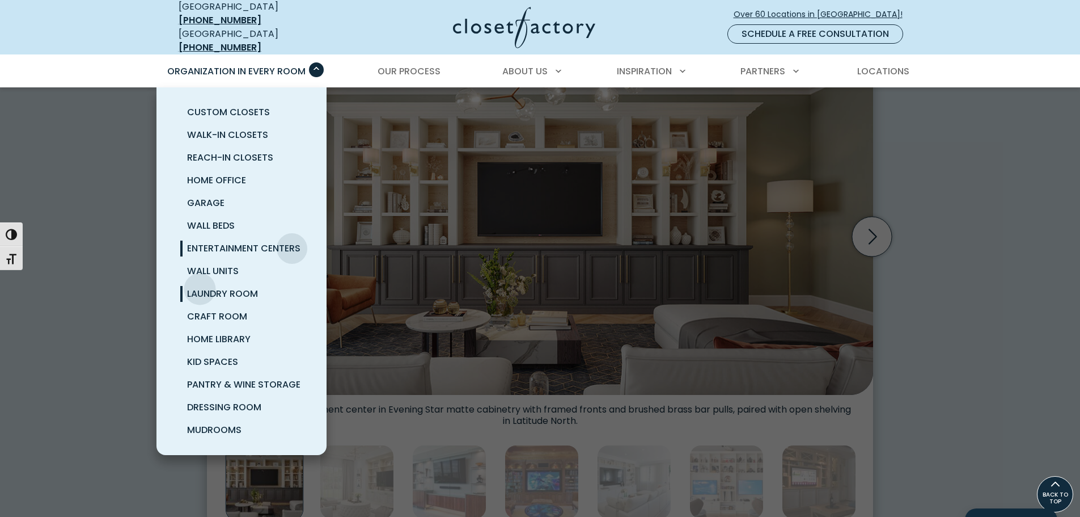
click at [200, 287] on span "Laundry Room" at bounding box center [222, 293] width 71 height 13
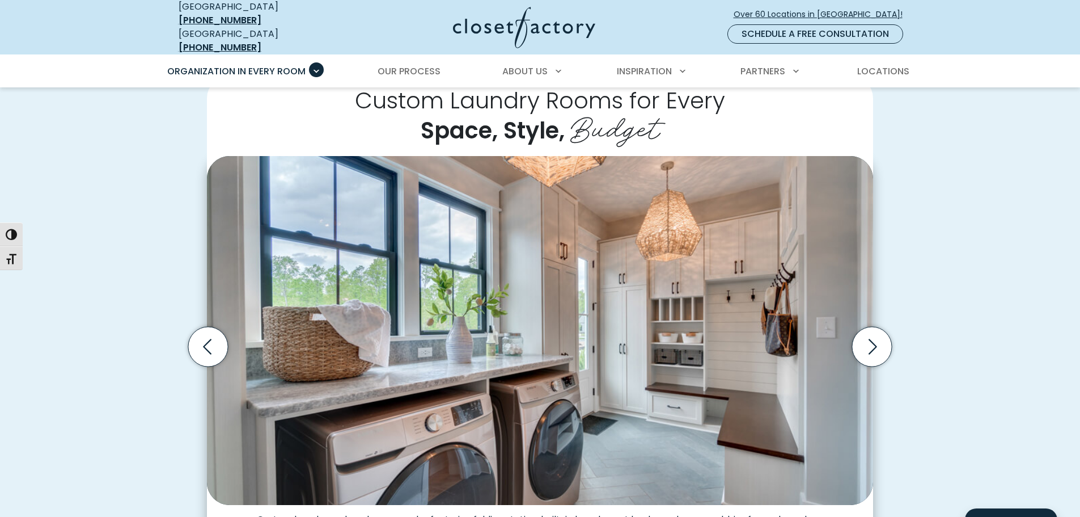
scroll to position [282, 0]
